Goal: Find contact information: Find contact information

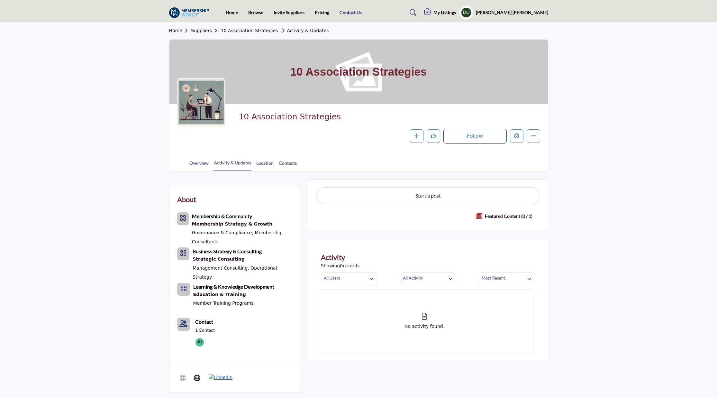
click at [345, 11] on link "Contact Us" at bounding box center [350, 12] width 22 height 5
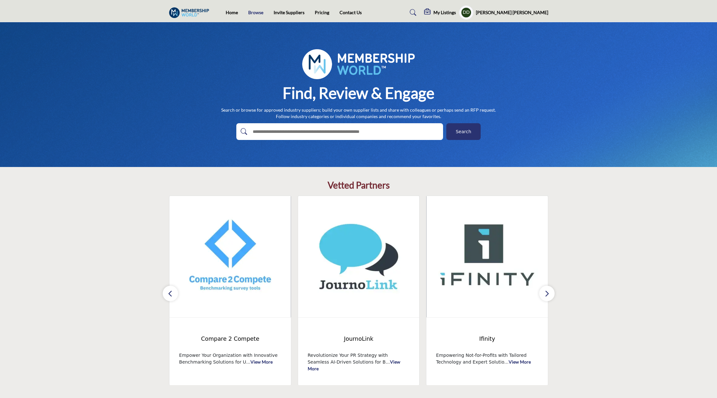
click at [261, 15] on link "Browse" at bounding box center [255, 12] width 15 height 5
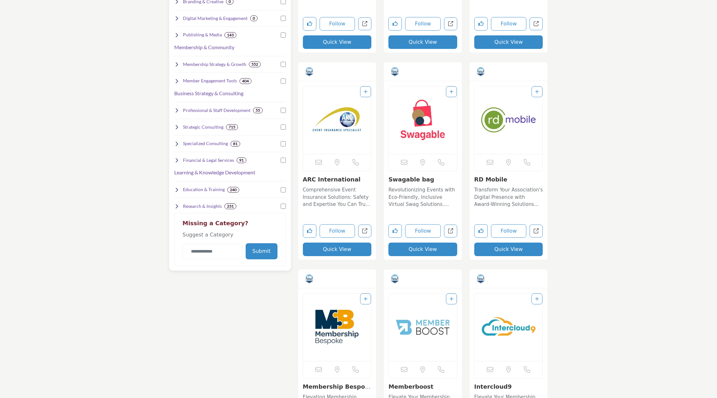
scroll to position [370, 0]
